Goal: Task Accomplishment & Management: Complete application form

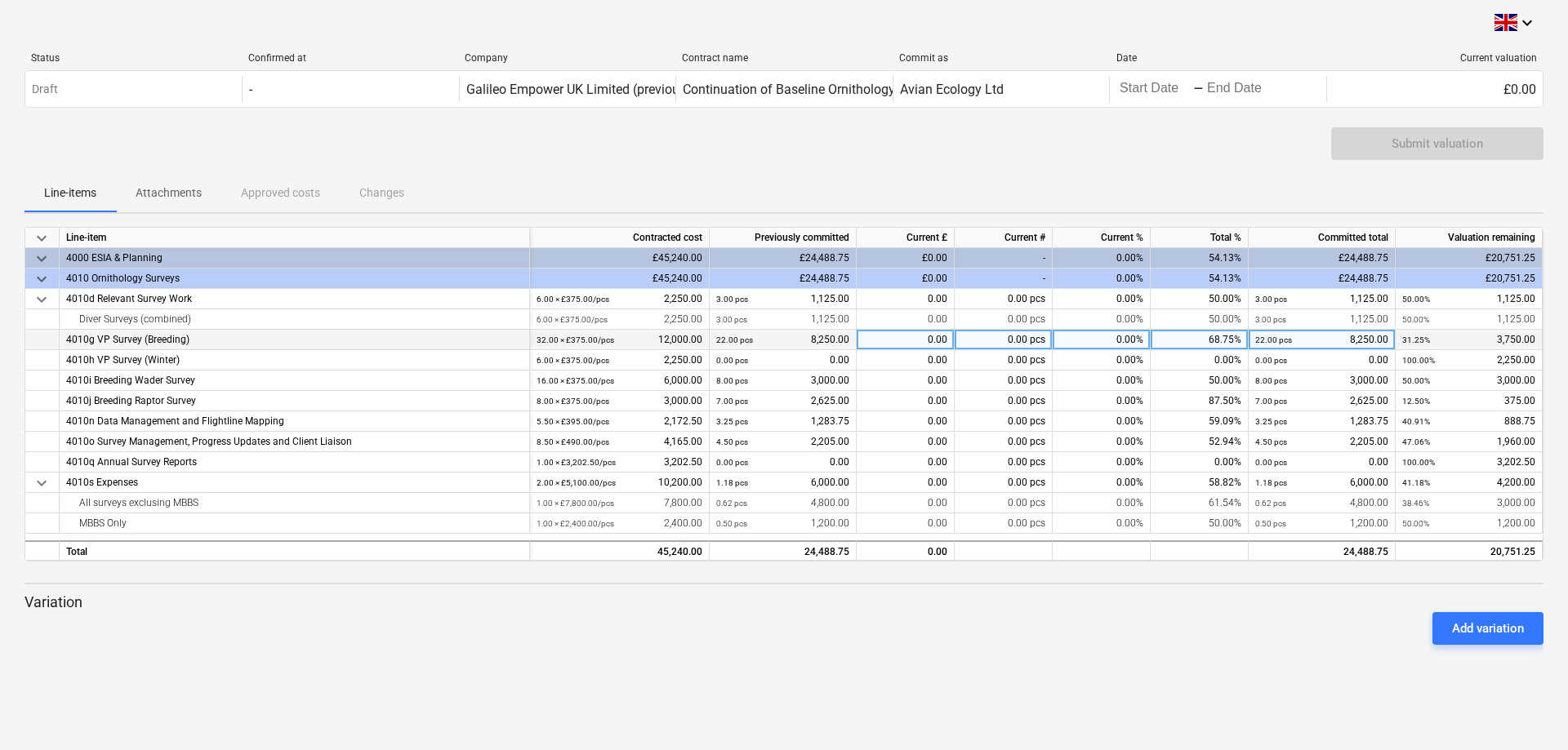
click at [919, 338] on div "0.00" at bounding box center [905, 339] width 98 height 21
type input "2250"
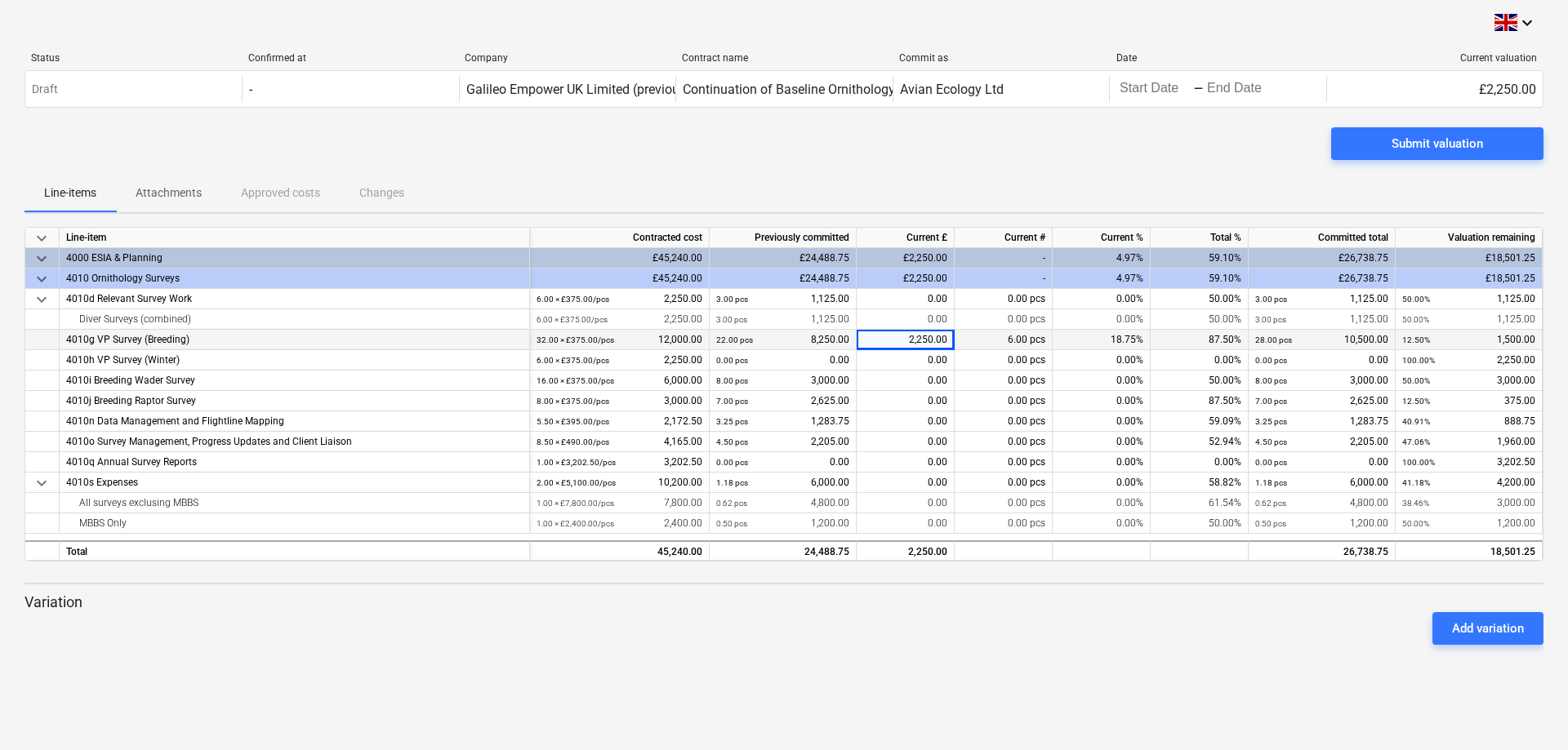
click at [954, 676] on div "keyboard_arrow_down Status Confirmed at Company Contract name Commit as Date Cu…" at bounding box center [784, 375] width 1568 height 750
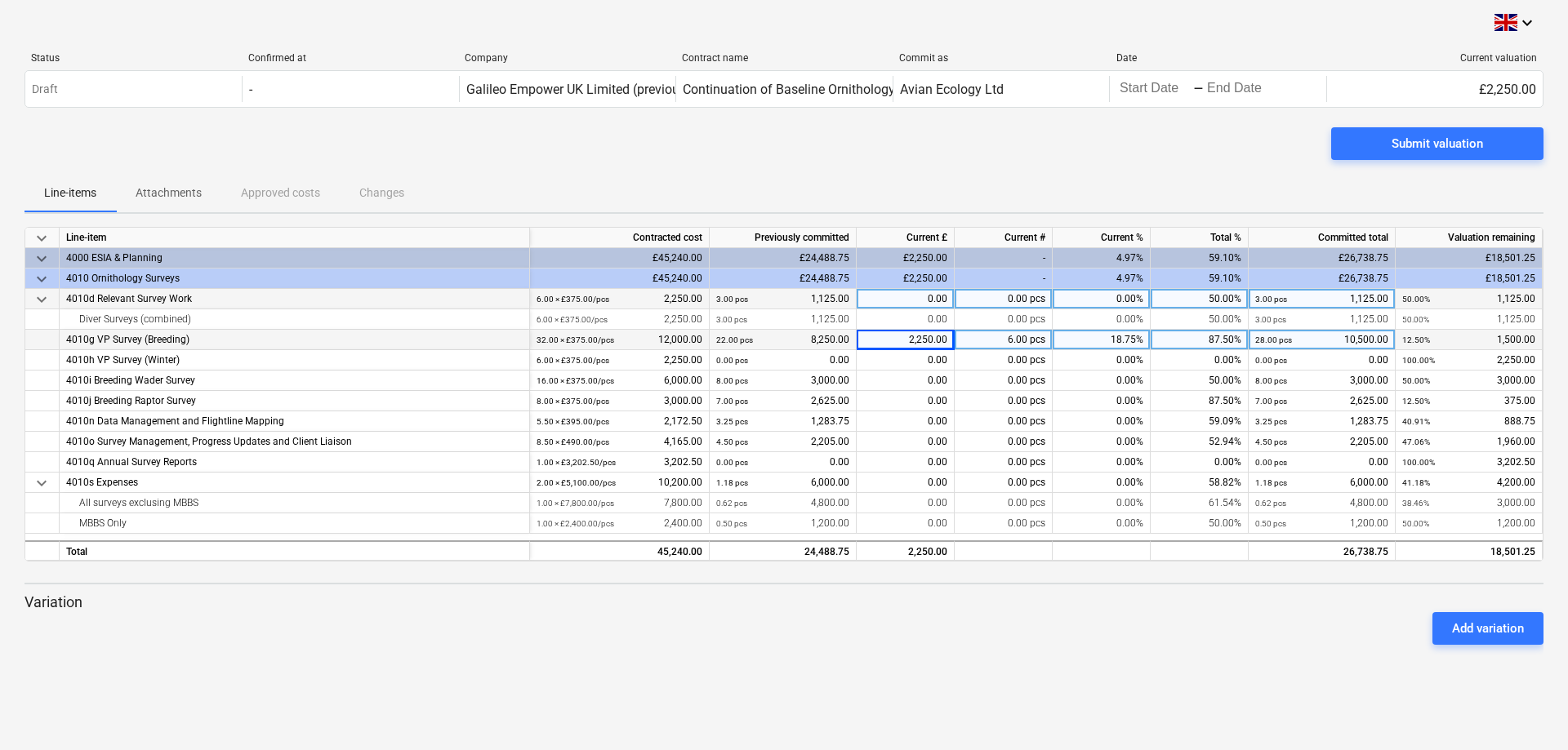
click at [912, 295] on div "0.00" at bounding box center [905, 299] width 98 height 21
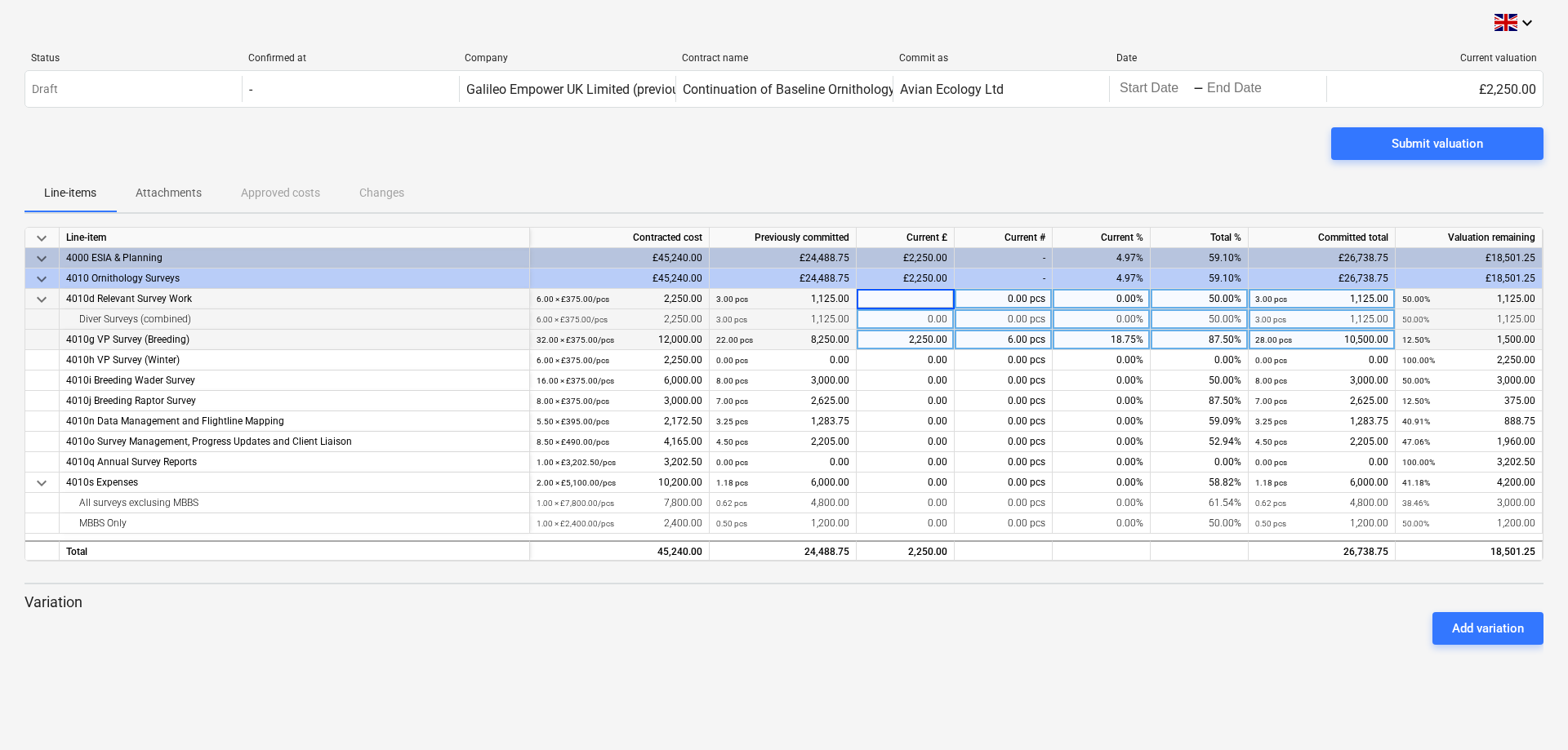
click at [914, 321] on div "0.00" at bounding box center [905, 319] width 98 height 21
type input "1125"
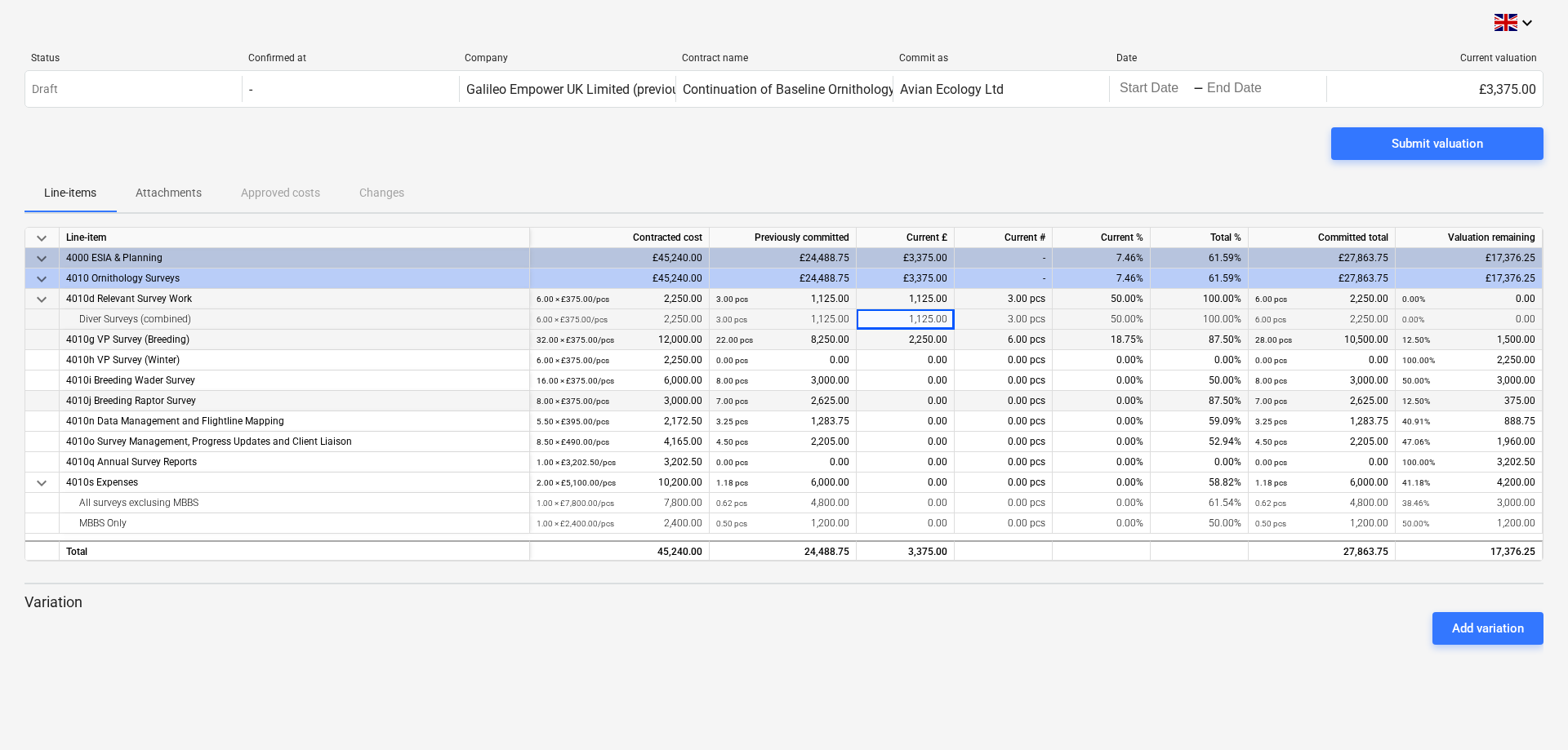
click at [922, 398] on div "0.00" at bounding box center [905, 401] width 98 height 21
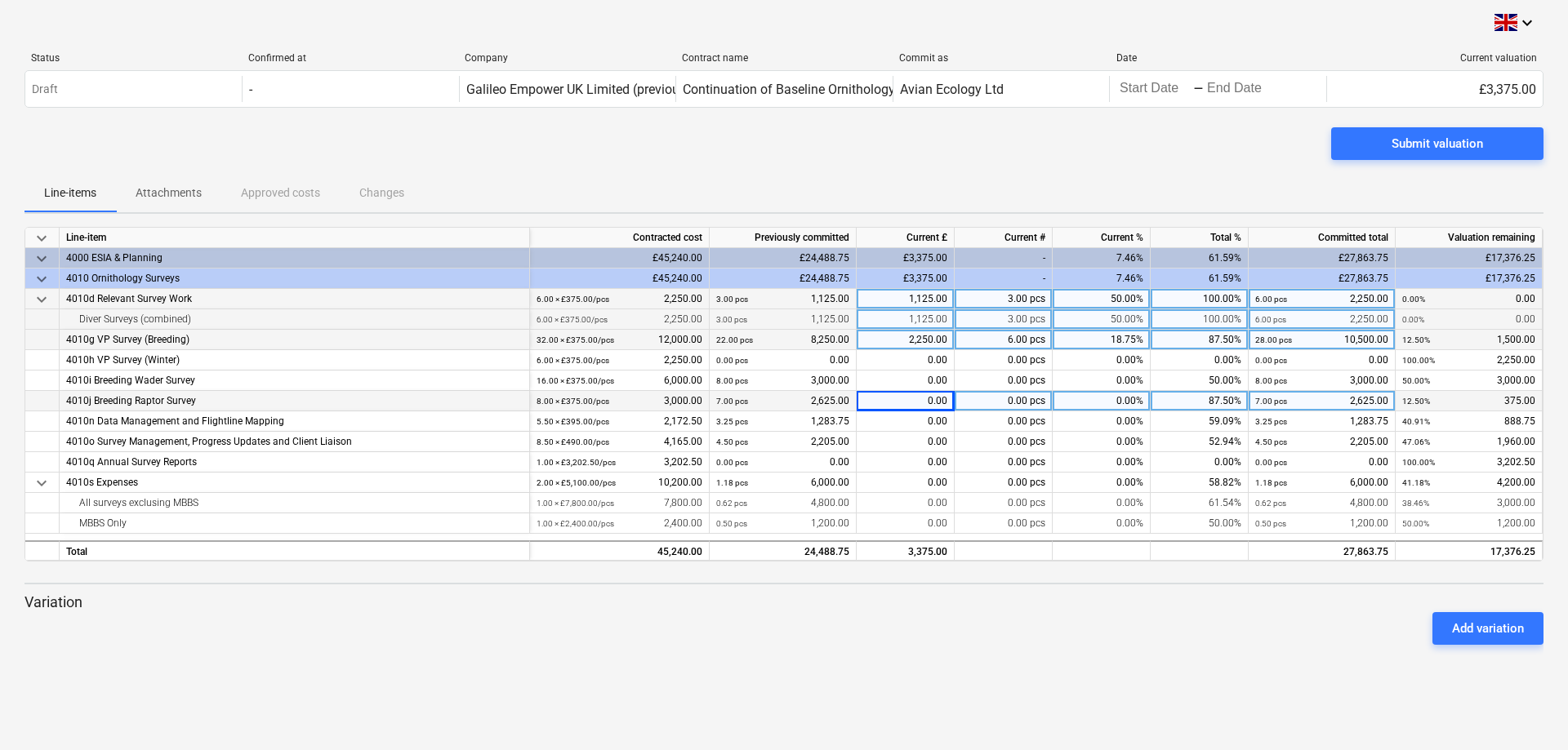
click at [922, 398] on div "0.00" at bounding box center [905, 401] width 98 height 21
type input "375"
click at [835, 671] on div "keyboard_arrow_down Status Confirmed at Company Contract name Commit as Date Cu…" at bounding box center [784, 375] width 1568 height 750
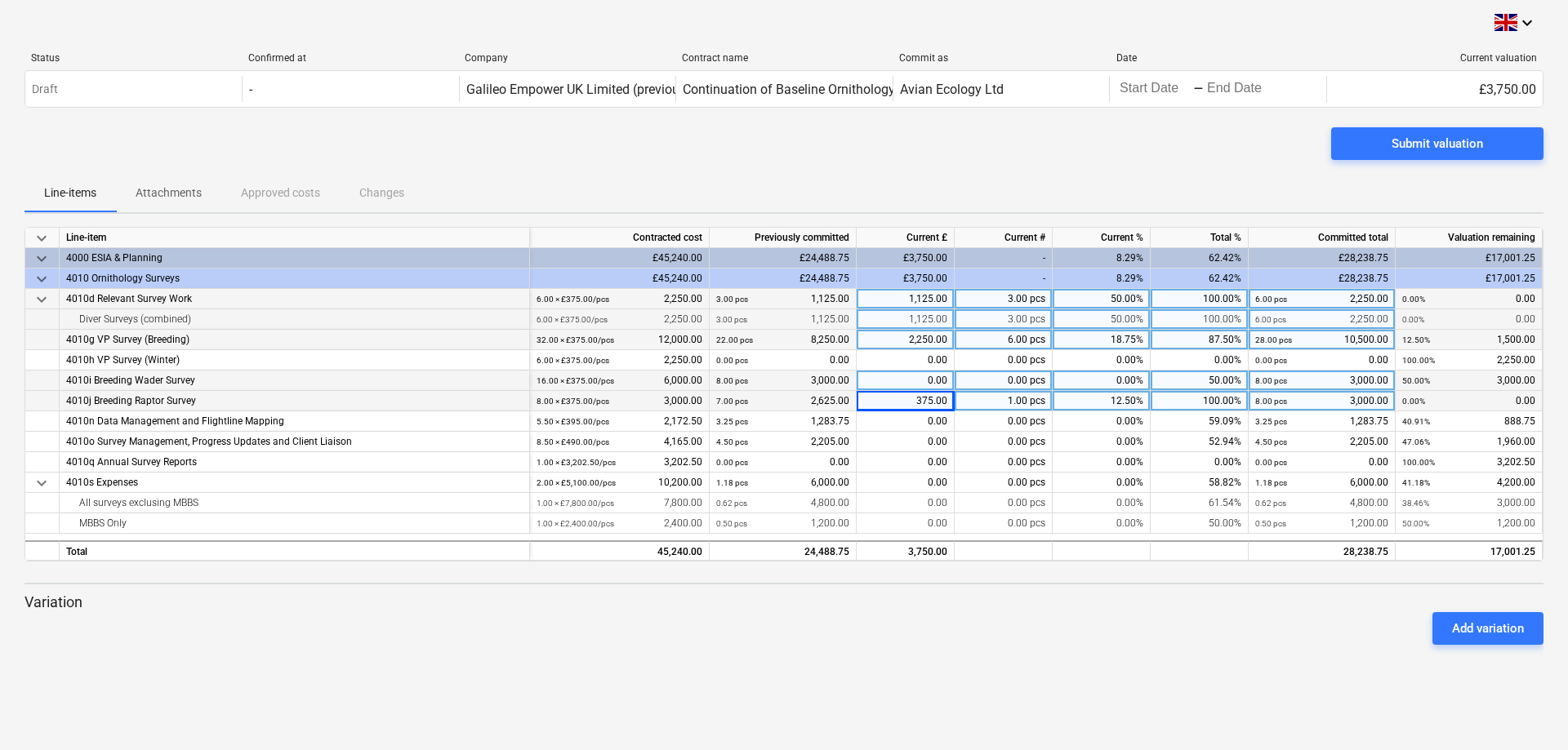
click at [896, 380] on div "0.00" at bounding box center [905, 381] width 98 height 21
type input "750"
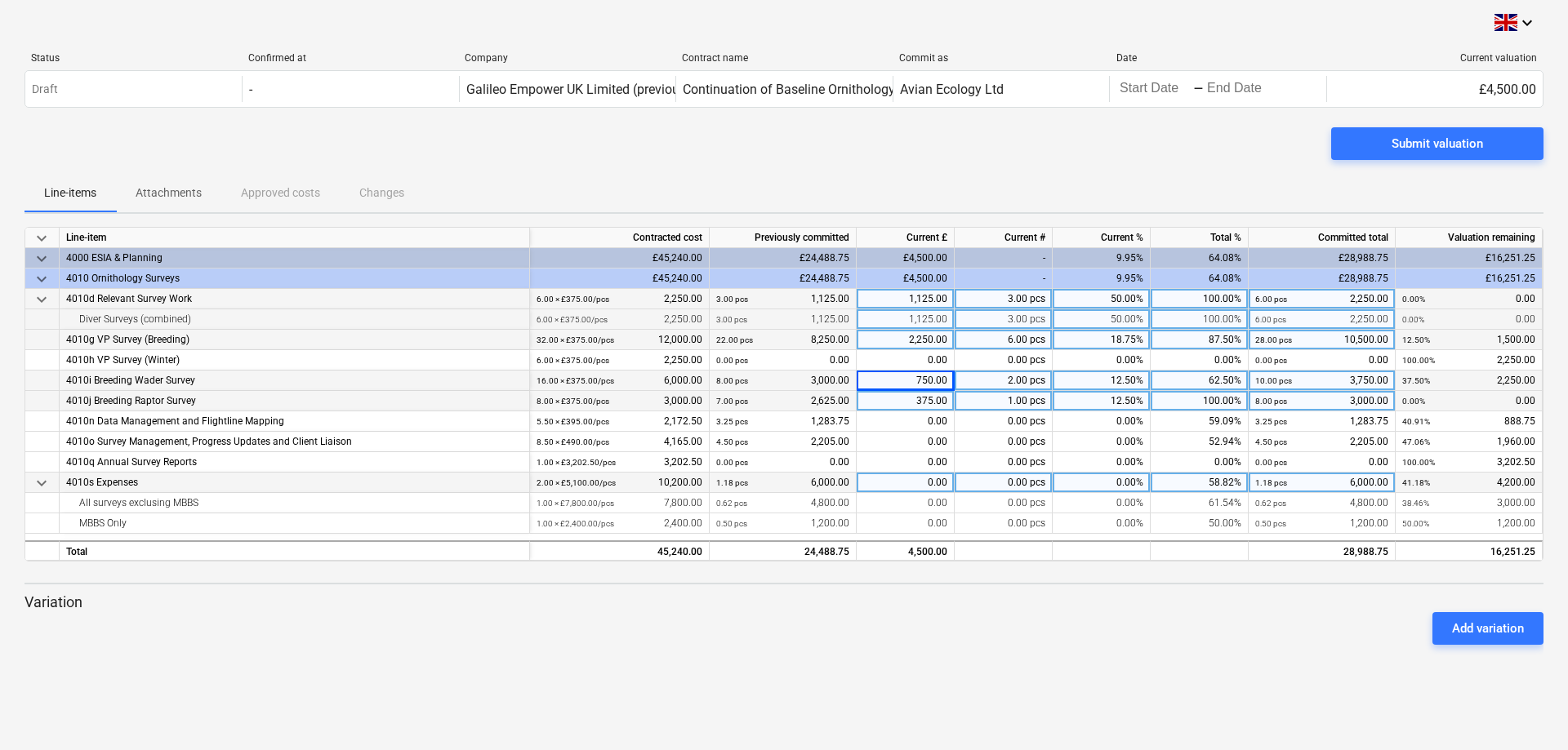
click at [924, 483] on div "0.00" at bounding box center [905, 483] width 98 height 21
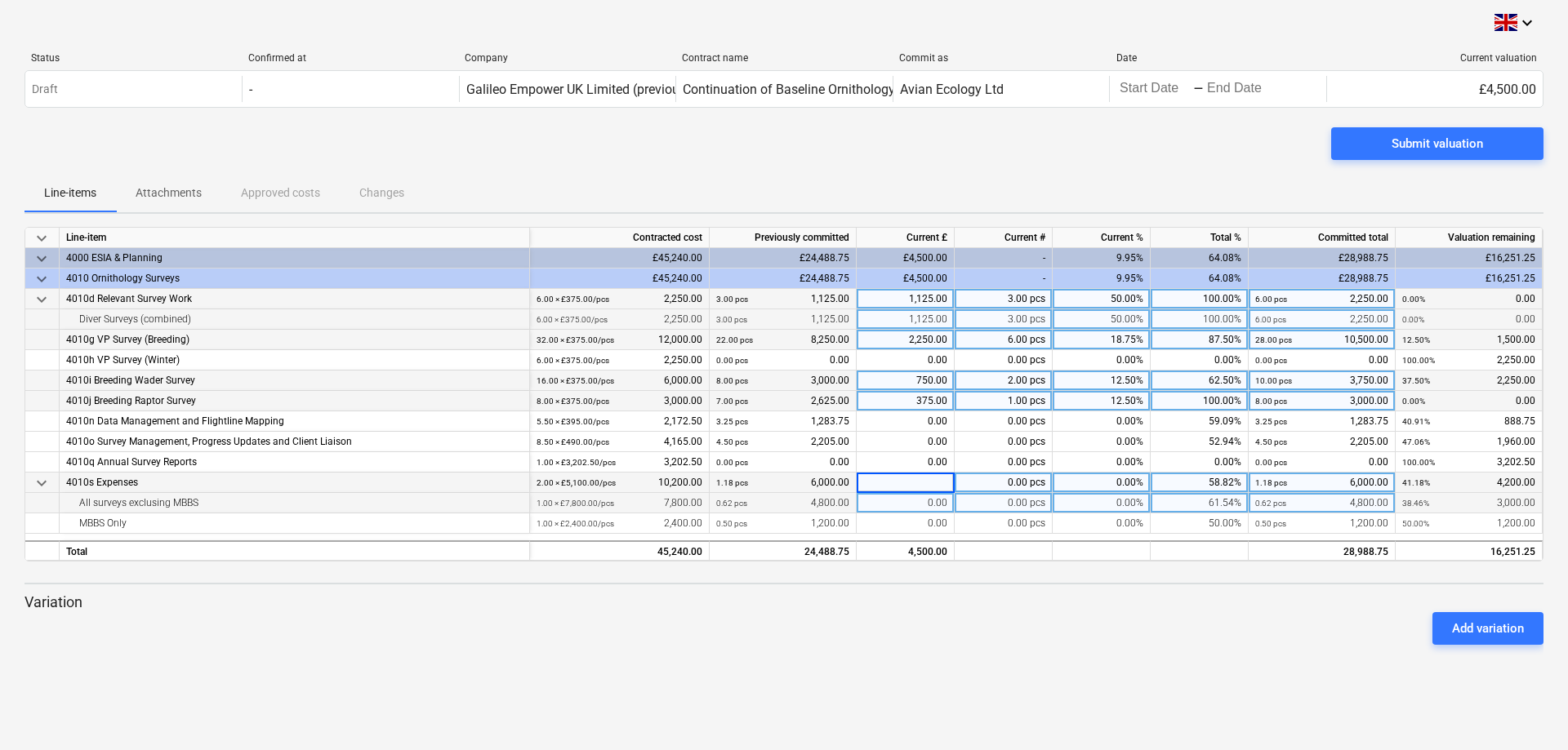
click at [884, 507] on div "0.00" at bounding box center [905, 503] width 98 height 21
type input "1500"
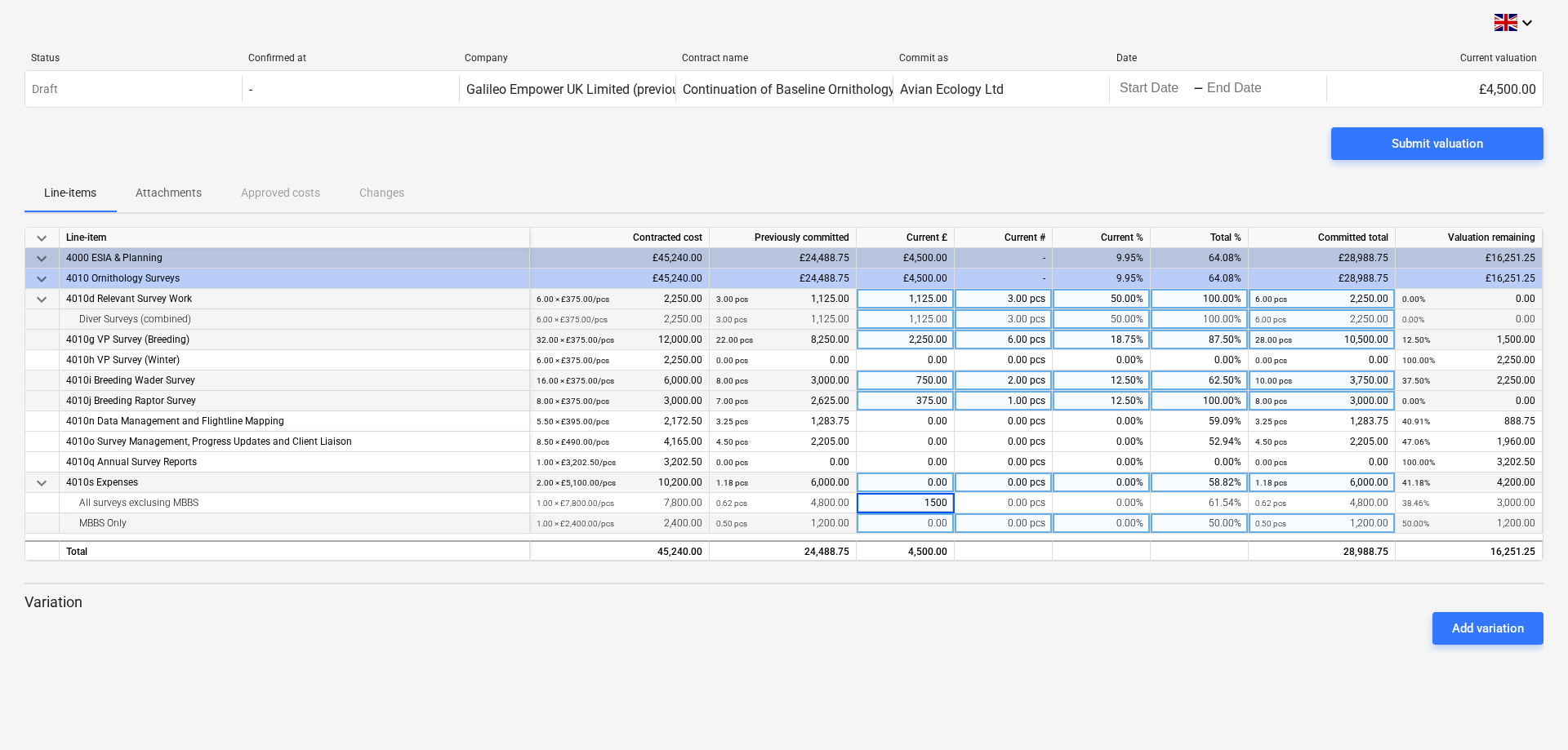
click at [876, 519] on div "0.00" at bounding box center [905, 523] width 98 height 21
click at [876, 520] on div "0.00" at bounding box center [905, 523] width 98 height 21
type input "300"
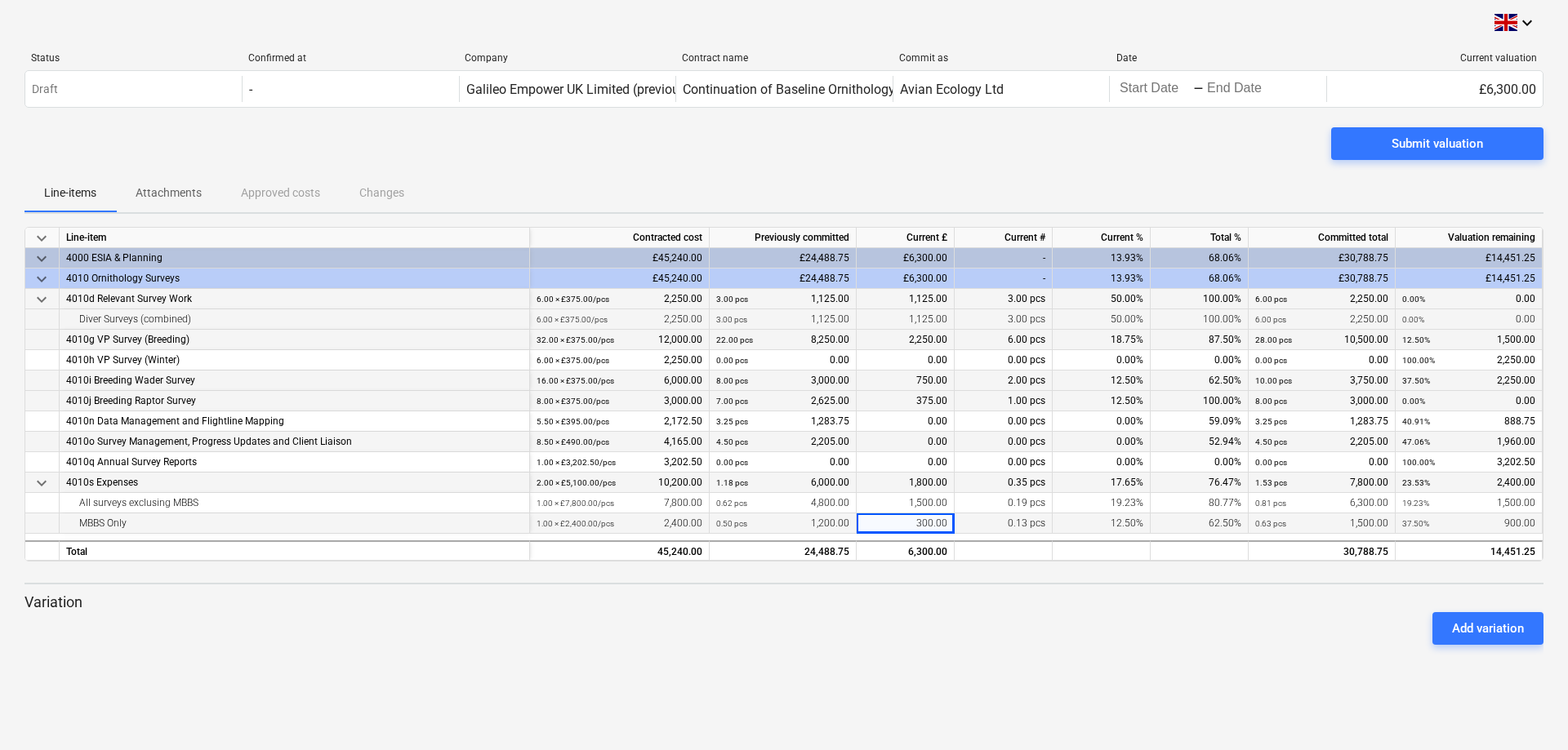
click at [902, 443] on div "0.00" at bounding box center [905, 441] width 98 height 21
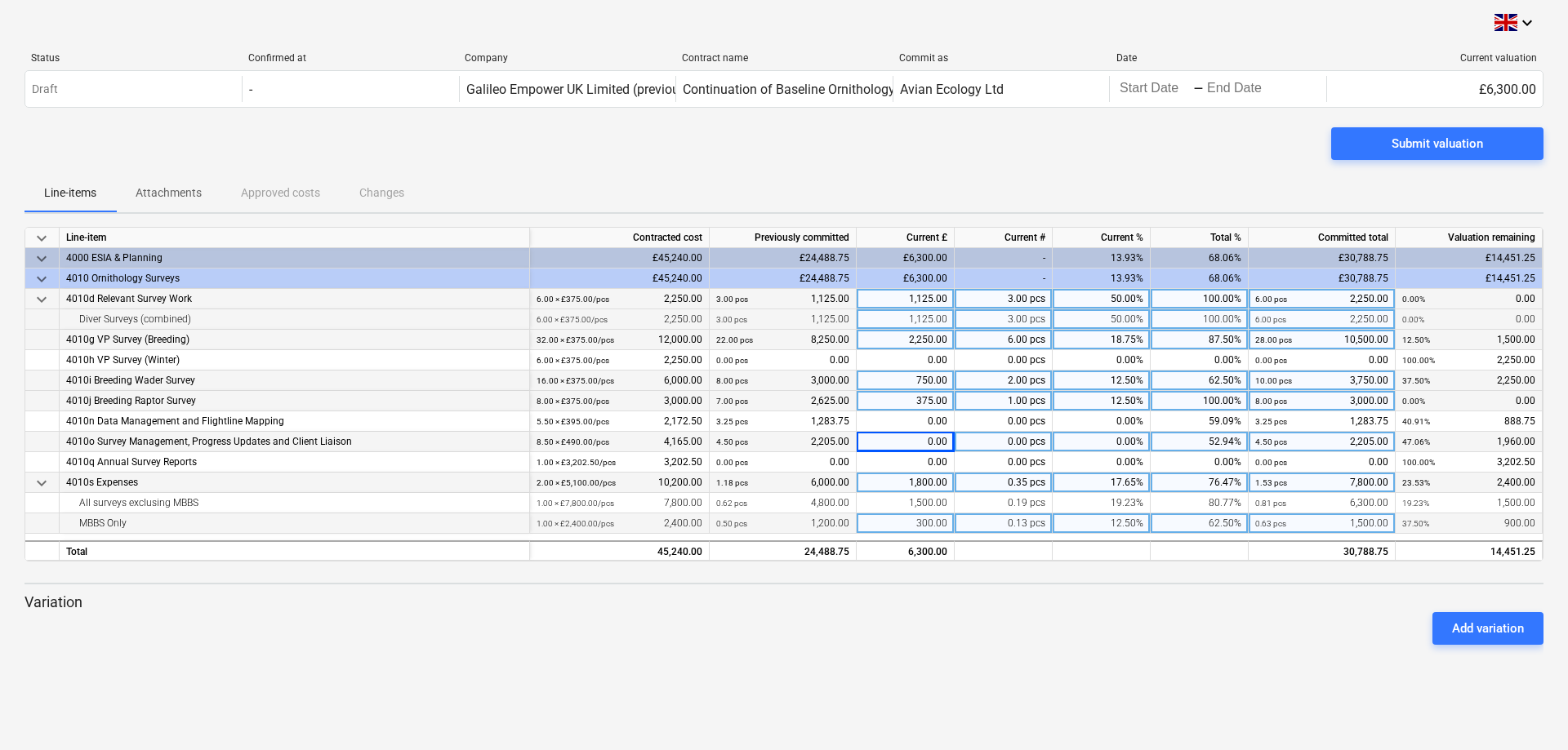
click at [902, 443] on div "0.00" at bounding box center [905, 441] width 98 height 21
type input "490"
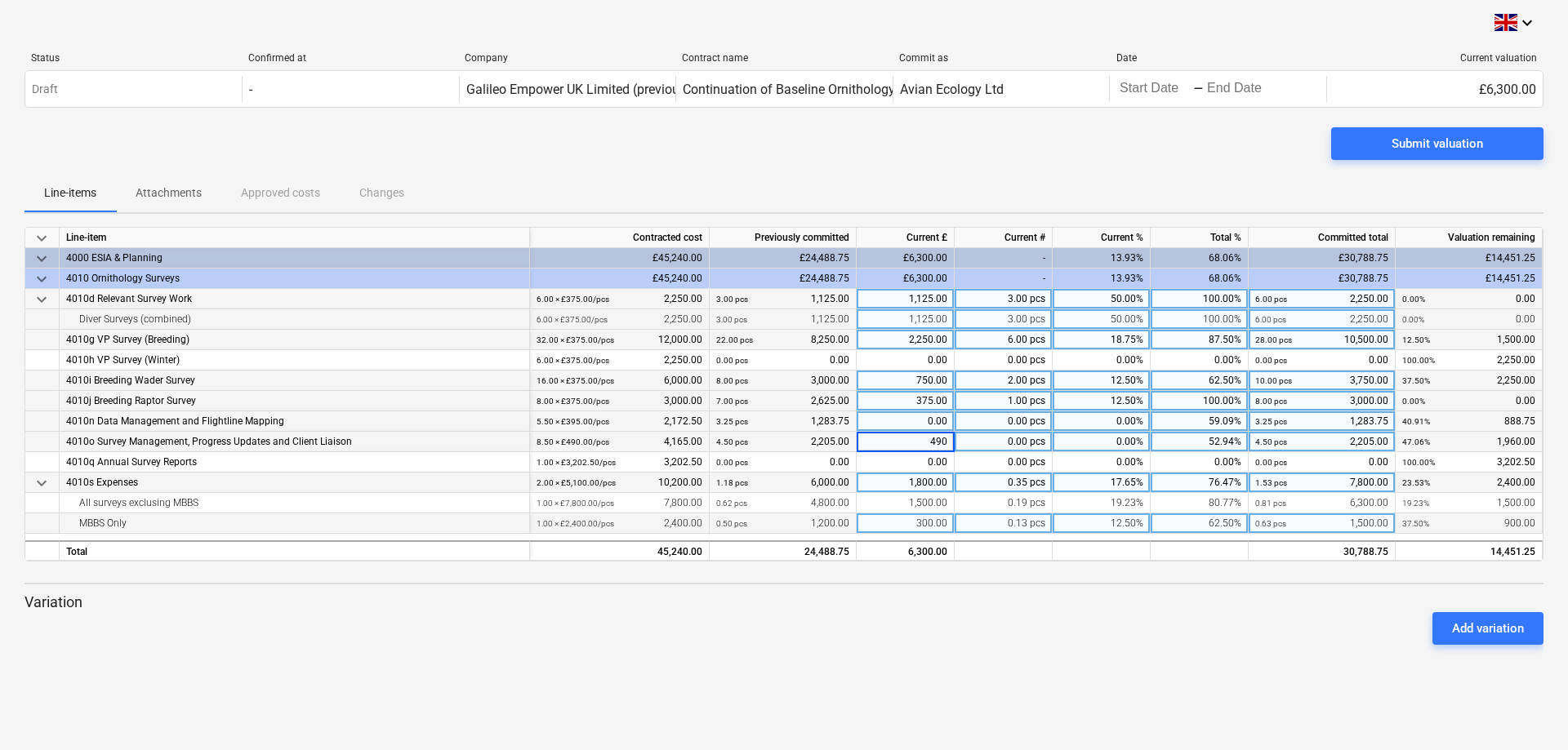
click at [906, 416] on div "0.00" at bounding box center [905, 421] width 98 height 21
type input "296.25"
click at [1007, 689] on div "keyboard_arrow_down Status Confirmed at Company Contract name Commit as Date Cu…" at bounding box center [784, 375] width 1568 height 750
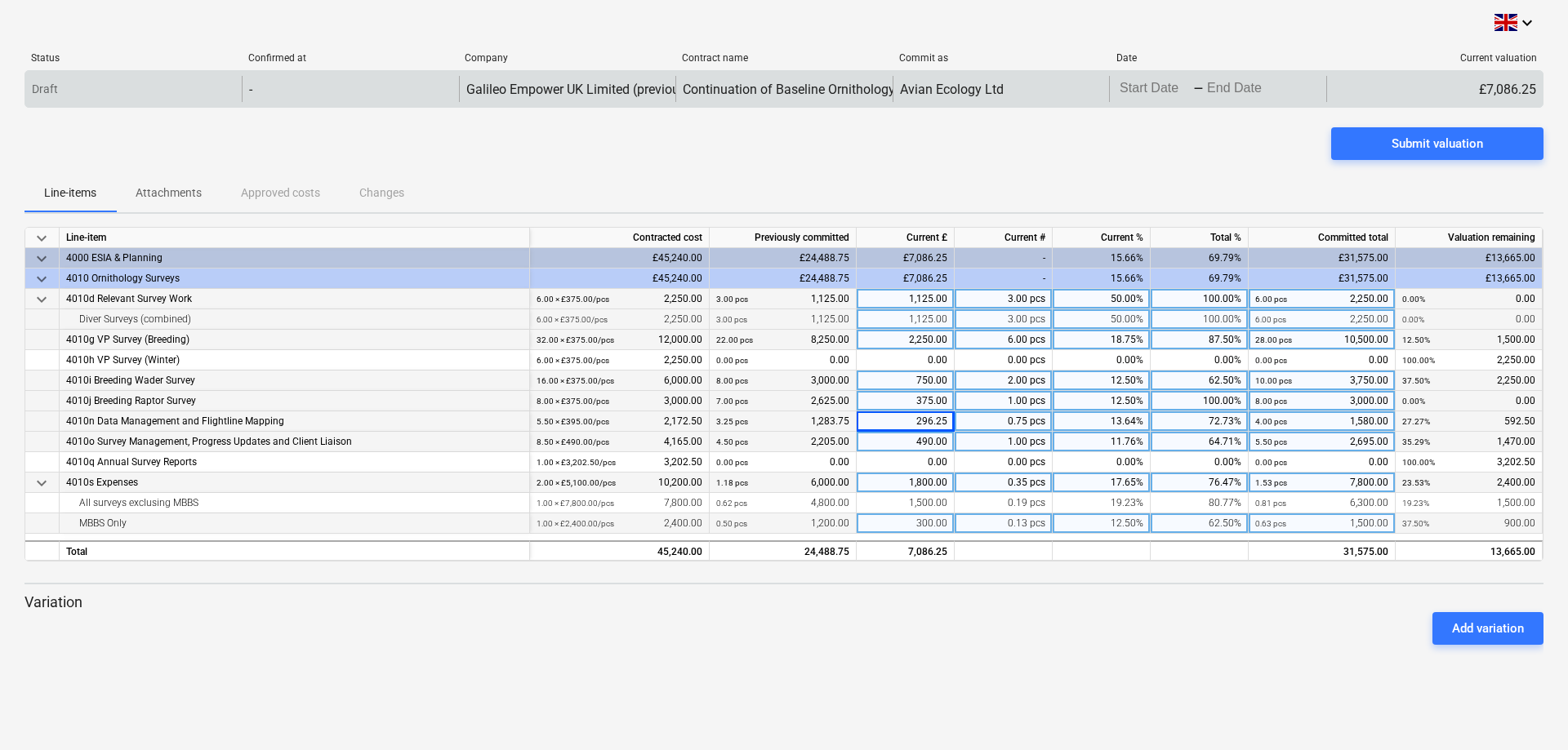
click at [1173, 84] on body "keyboard_arrow_down Status Confirmed at Company Contract name Commit as Date Cu…" at bounding box center [784, 375] width 1568 height 750
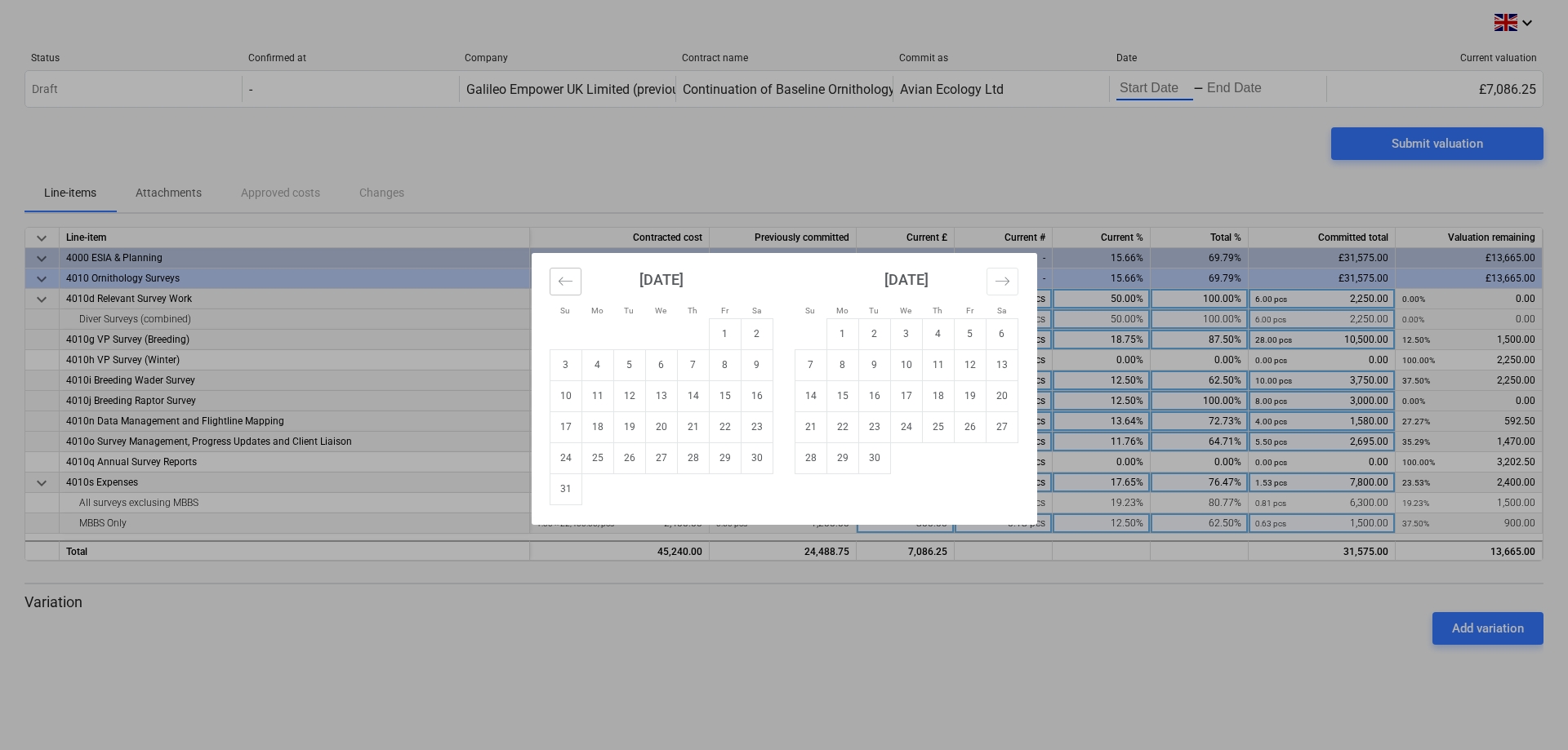
click at [558, 277] on icon "Move backward to switch to the previous month." at bounding box center [565, 281] width 15 height 15
click at [628, 329] on td "1" at bounding box center [628, 334] width 32 height 31
type input "[DATE]"
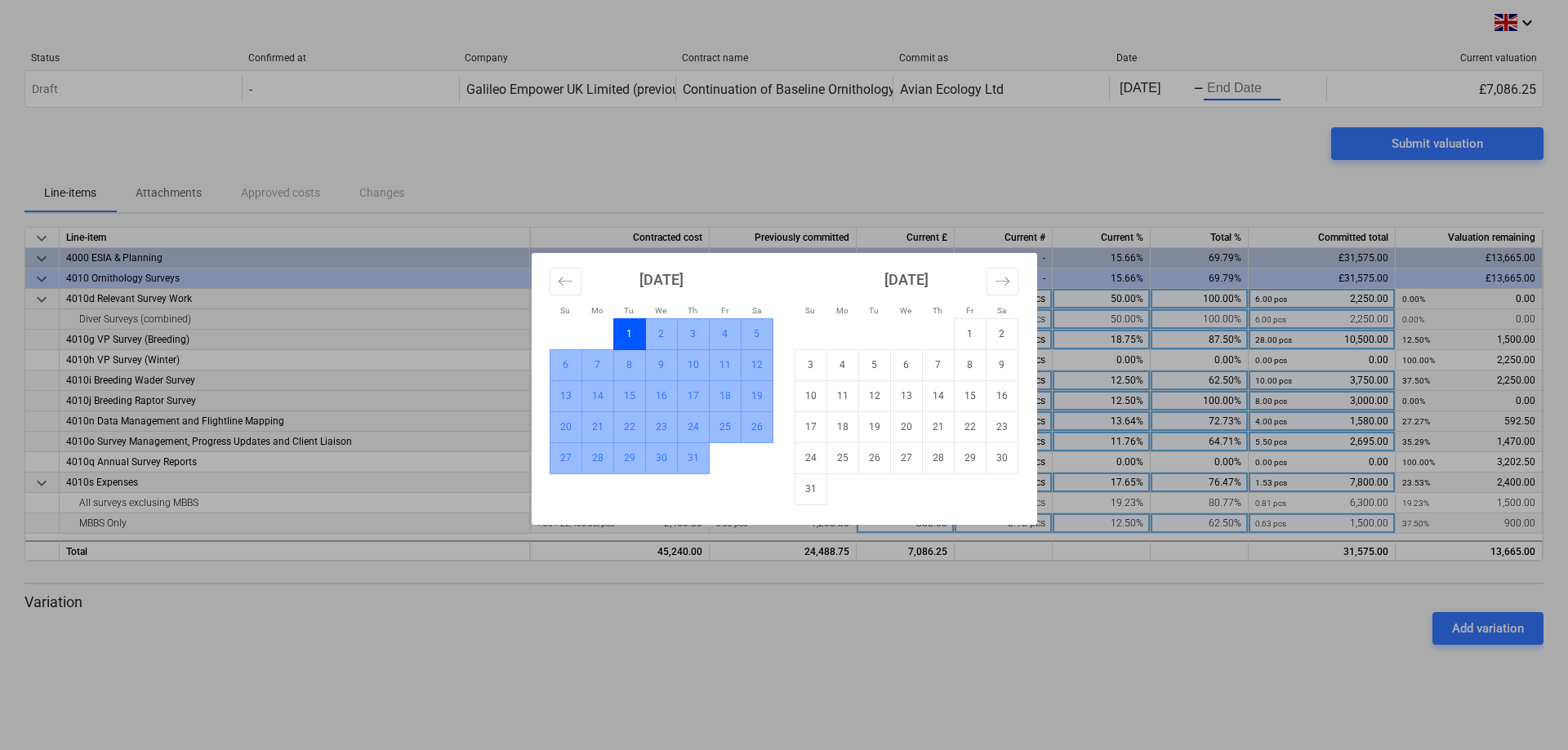
click at [684, 464] on td "31" at bounding box center [692, 458] width 32 height 31
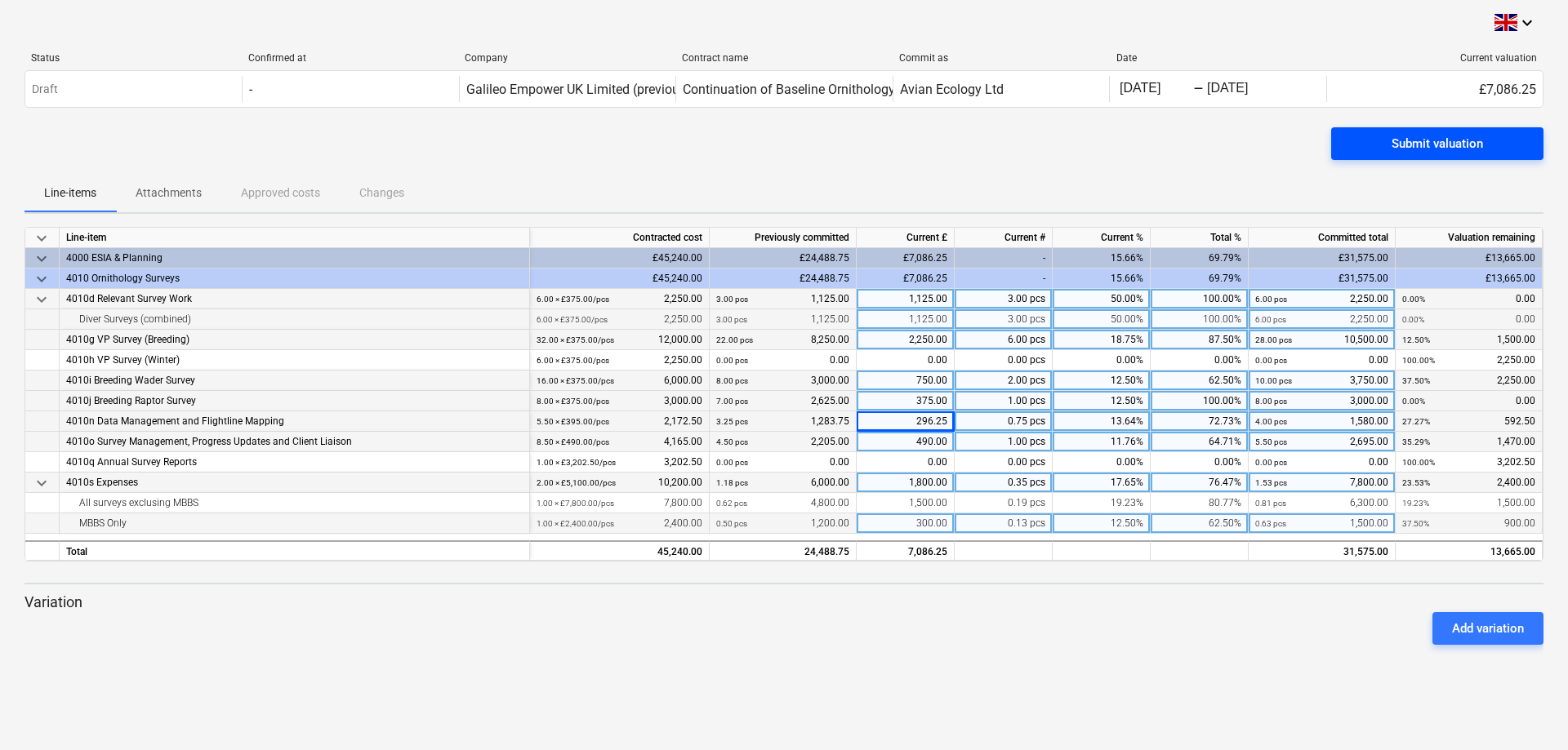
click at [1436, 137] on div "Submit valuation" at bounding box center [1436, 144] width 91 height 22
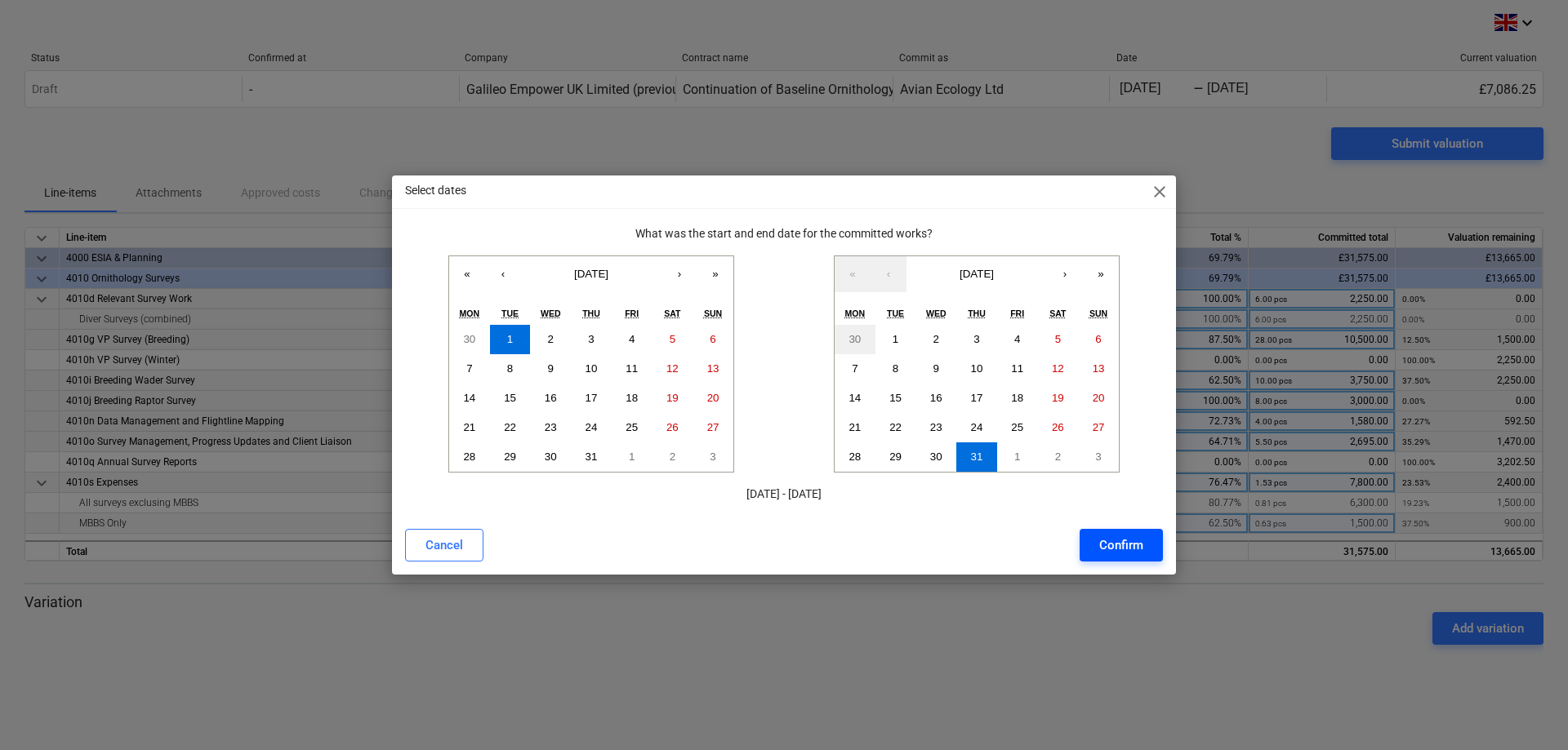
click at [1118, 541] on div "Confirm" at bounding box center [1120, 545] width 44 height 22
